Goal: Find specific page/section: Find specific page/section

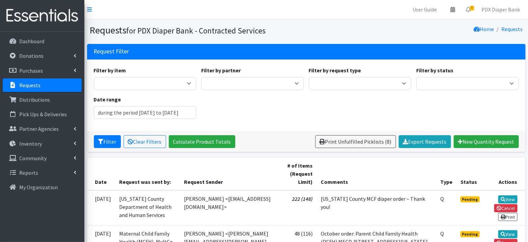
type input "[DATE] - [DATE]"
click at [40, 98] on p "Distributions" at bounding box center [34, 99] width 31 height 7
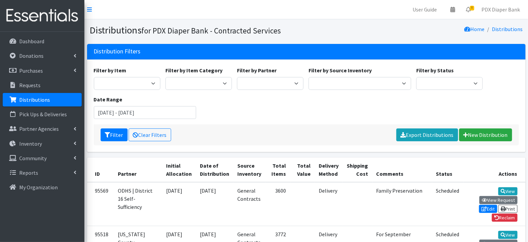
click at [40, 98] on p "Distributions" at bounding box center [34, 99] width 31 height 7
click at [291, 83] on select "Adelante Mujeres Baby Corner at St. Pius Catholic Charities - Outreach Clackama…" at bounding box center [270, 83] width 67 height 13
select select "3899"
click at [120, 134] on button "Filter" at bounding box center [114, 134] width 27 height 13
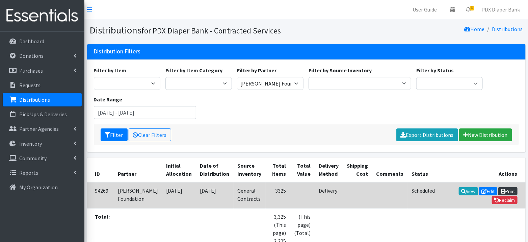
click at [499, 190] on link "Print" at bounding box center [508, 191] width 19 height 8
